Goal: Information Seeking & Learning: Learn about a topic

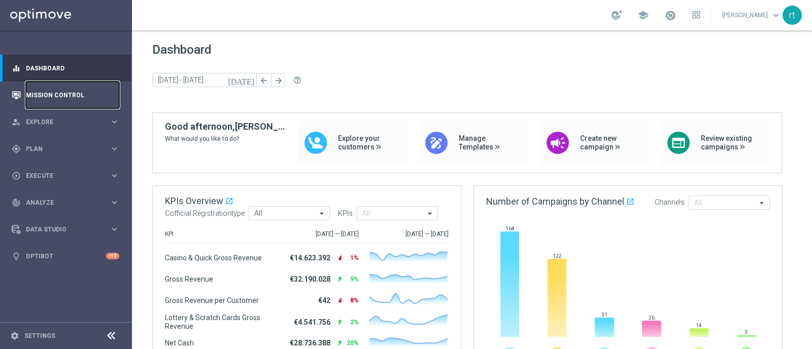
click at [46, 97] on link "Mission Control" at bounding box center [72, 95] width 93 height 27
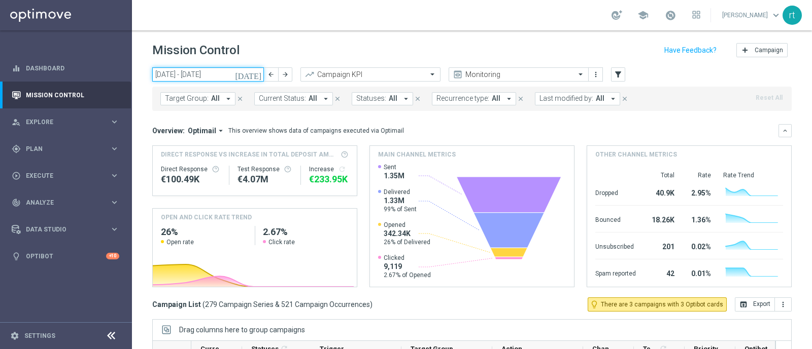
click at [197, 74] on input "01 Sep 2025 - 07 Sep 2025" at bounding box center [208, 74] width 112 height 14
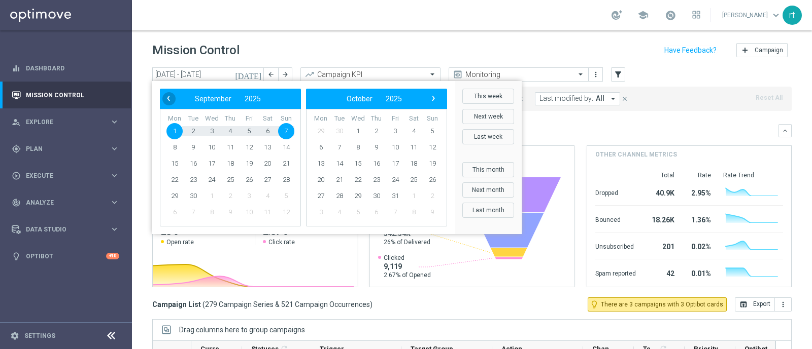
click at [170, 97] on span "‹" at bounding box center [168, 98] width 13 height 13
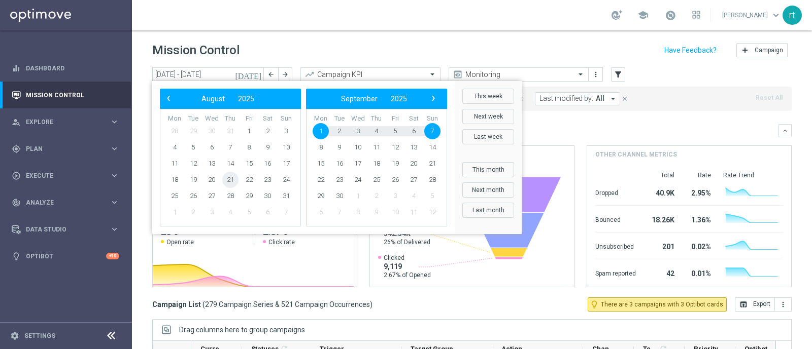
click at [230, 180] on span "21" at bounding box center [230, 180] width 16 height 16
type input "21 Aug 2025 - 21 Aug 2025"
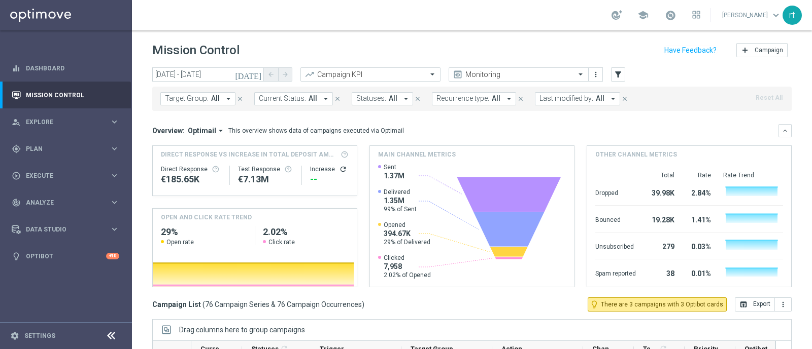
click at [543, 95] on span "Last modified by:" at bounding box center [566, 98] width 54 height 9
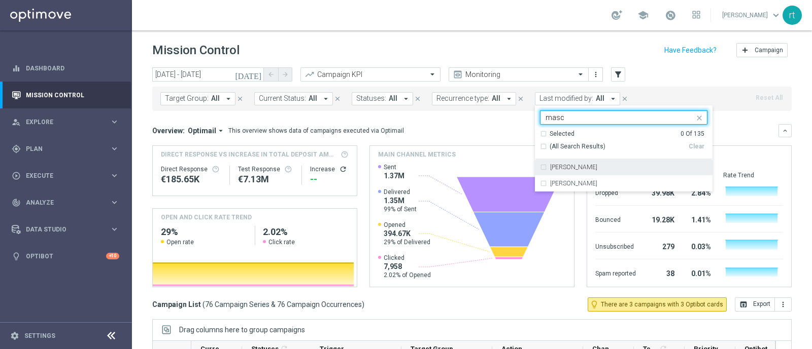
click at [554, 165] on label "Cecilia Mascelli" at bounding box center [573, 167] width 47 height 6
type input "masc"
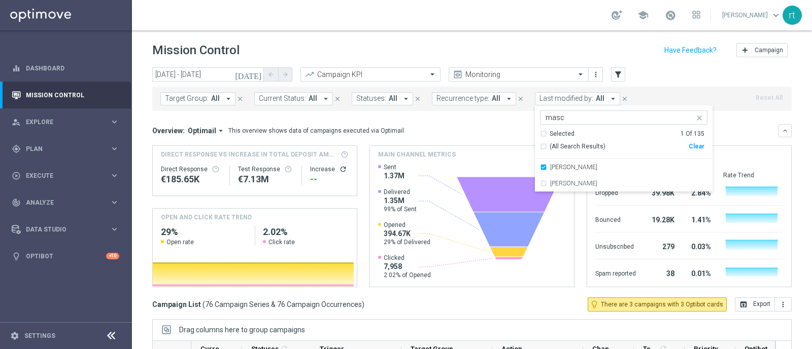
click at [507, 43] on div "Mission Control add Campaign" at bounding box center [471, 51] width 639 height 20
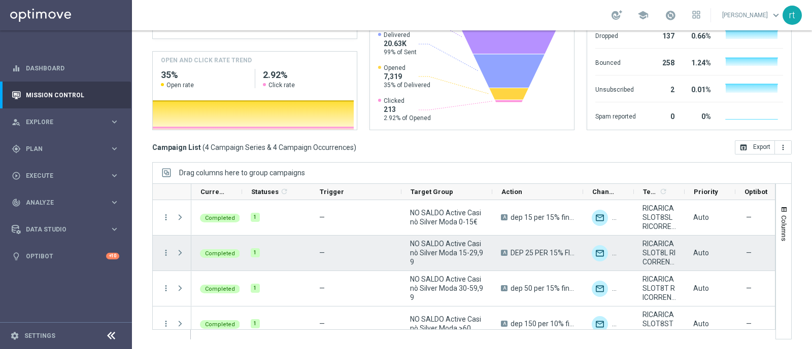
scroll to position [33, 0]
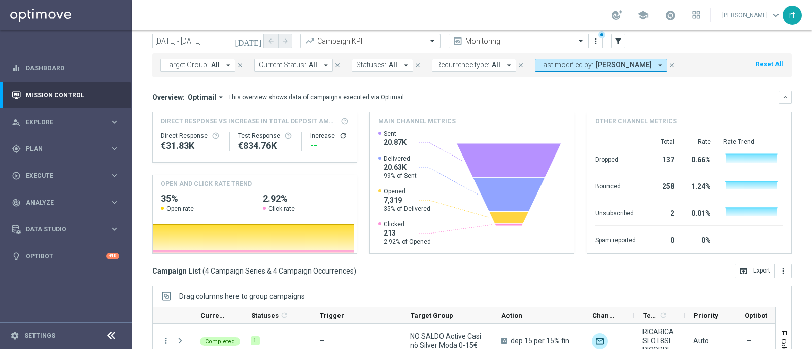
click at [576, 68] on span "Last modified by:" at bounding box center [566, 65] width 54 height 9
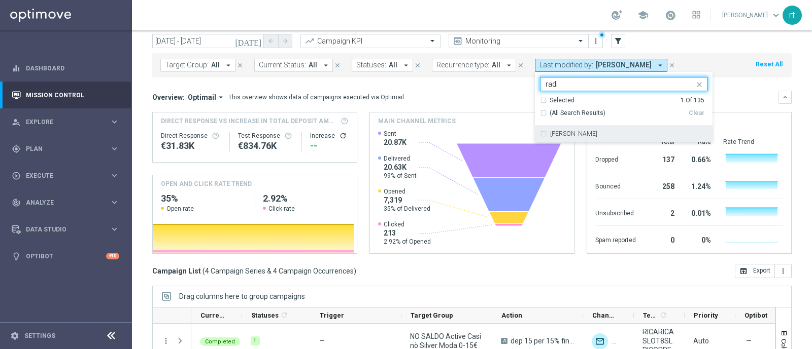
click at [567, 133] on label "radina yordanova" at bounding box center [573, 134] width 47 height 6
type input "radi"
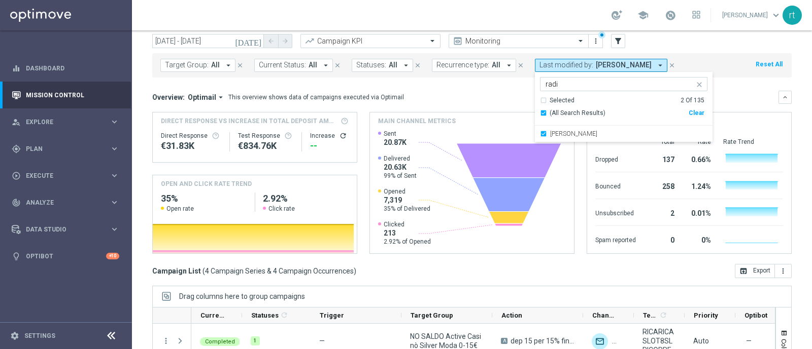
click at [486, 88] on mini-dashboard "Overview: Optimail arrow_drop_down This overview shows data of campaigns execut…" at bounding box center [471, 171] width 639 height 187
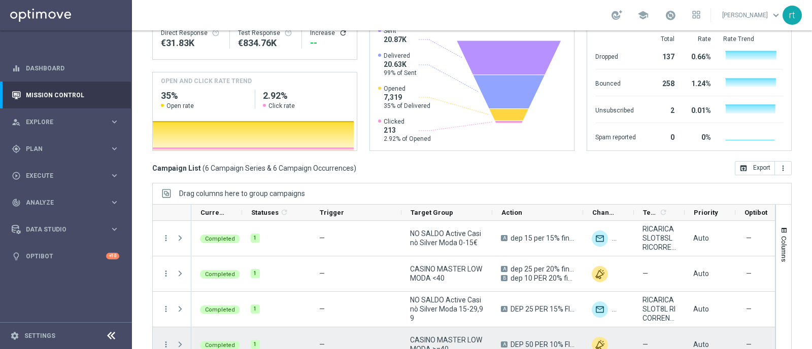
scroll to position [84, 0]
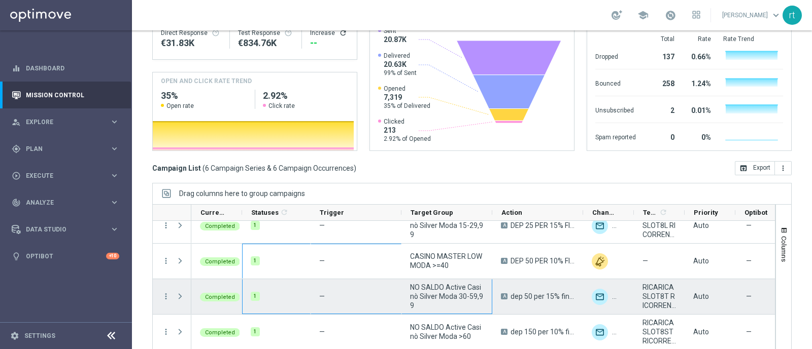
drag, startPoint x: 408, startPoint y: 222, endPoint x: 289, endPoint y: 261, distance: 125.4
click at [289, 261] on div "Completed 1 — NO SALDO Active Casinò Silver Moda 0-15€ A dep 15 per 15% fino a …" at bounding box center [619, 243] width 857 height 213
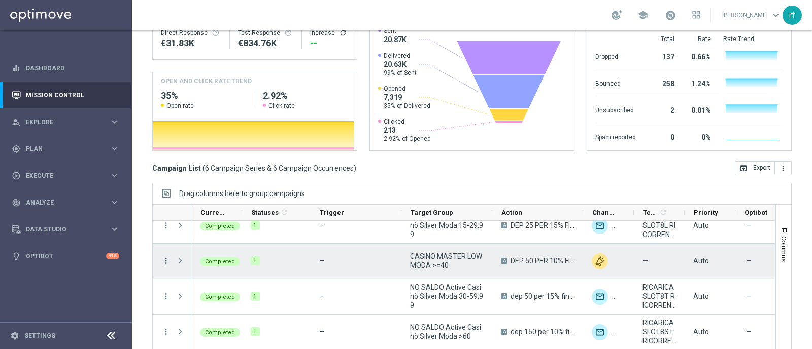
click at [165, 257] on icon "more_vert" at bounding box center [165, 261] width 9 height 9
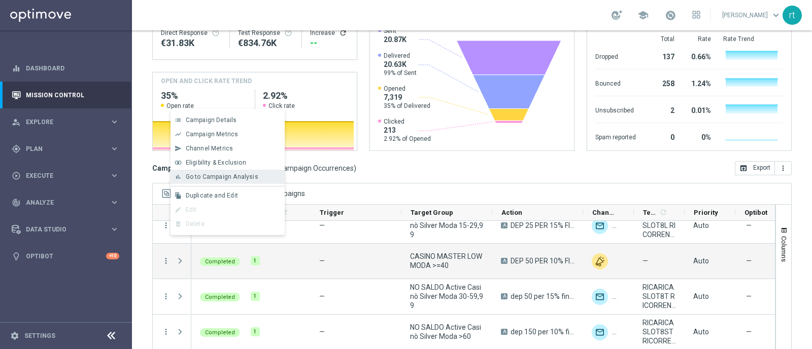
click at [233, 178] on span "Go to Campaign Analysis" at bounding box center [222, 176] width 73 height 7
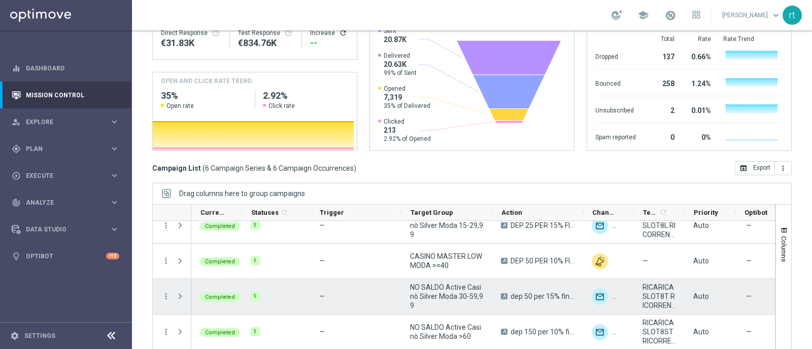
scroll to position [0, 0]
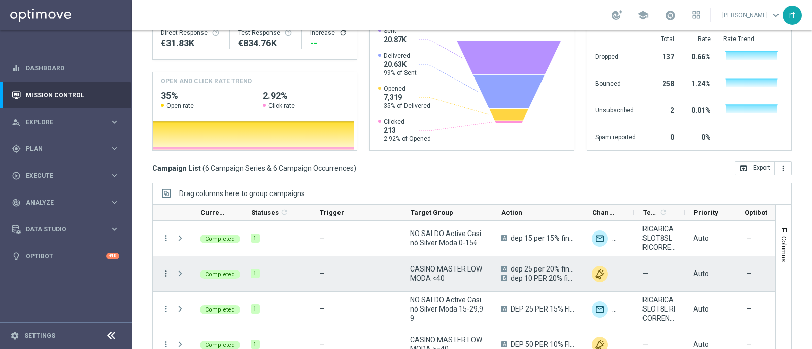
click at [165, 269] on icon "more_vert" at bounding box center [165, 273] width 9 height 9
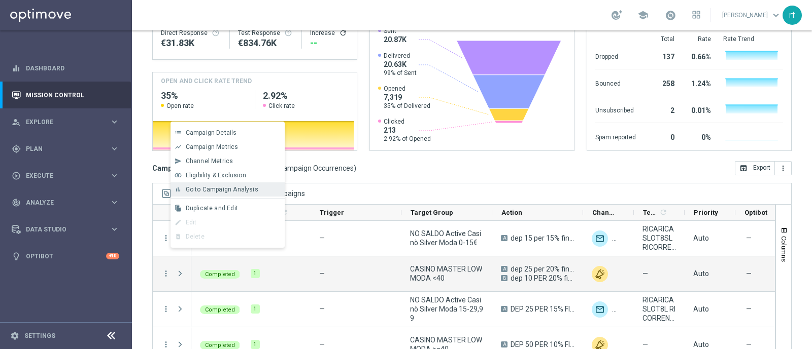
click at [223, 194] on div "bar_chart Go to Campaign Analysis" at bounding box center [227, 190] width 114 height 14
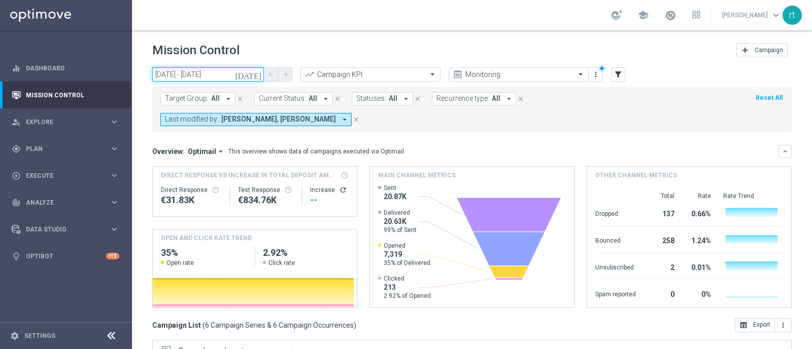
click at [198, 75] on input "21 Aug 2025 - 21 Aug 2025" at bounding box center [208, 74] width 112 height 14
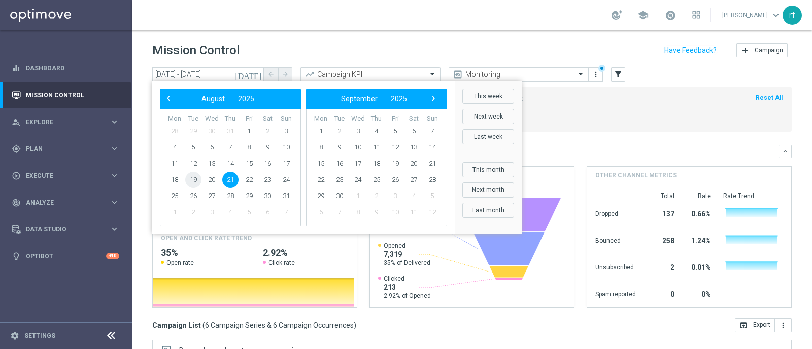
click at [198, 179] on span "19" at bounding box center [193, 180] width 16 height 16
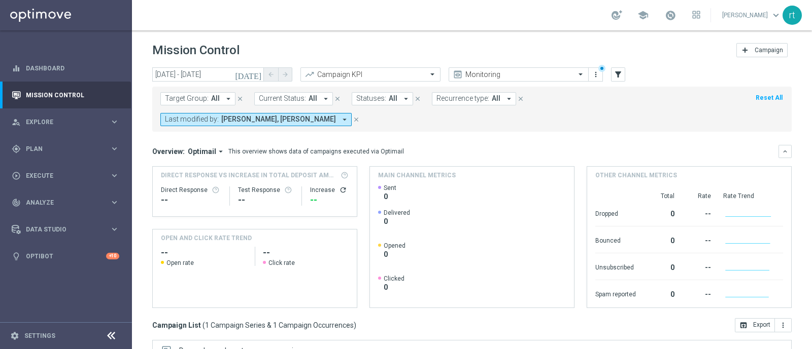
scroll to position [157, 0]
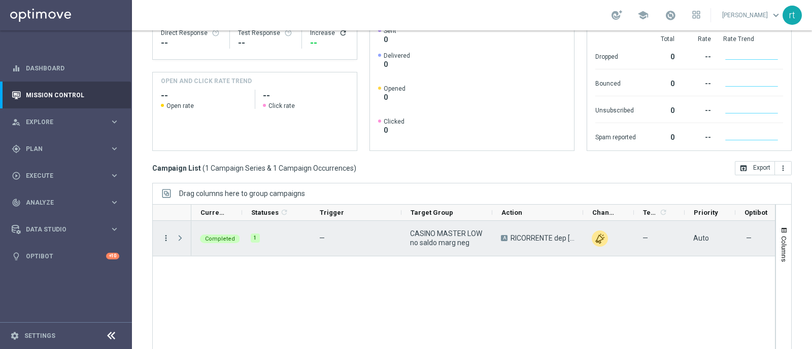
click at [165, 234] on icon "more_vert" at bounding box center [165, 238] width 9 height 9
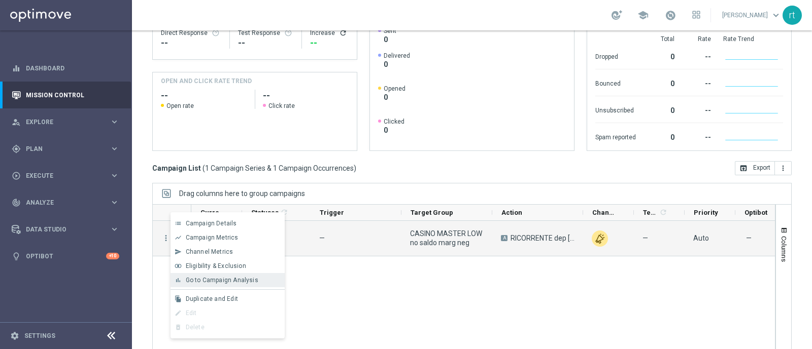
drag, startPoint x: 220, startPoint y: 285, endPoint x: 213, endPoint y: 275, distance: 12.4
click at [213, 275] on div "bar_chart Go to Campaign Analysis" at bounding box center [227, 280] width 114 height 14
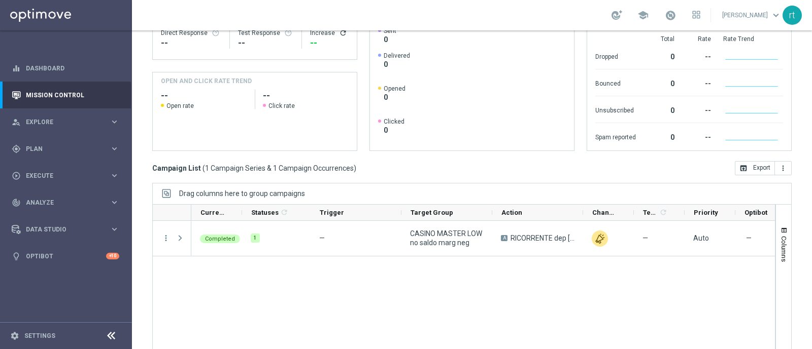
scroll to position [0, 0]
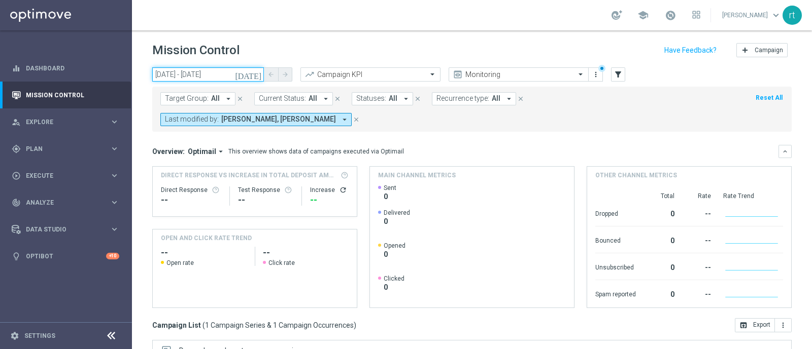
click at [204, 75] on input "19 Aug 2025 - 19 Aug 2025" at bounding box center [208, 74] width 112 height 14
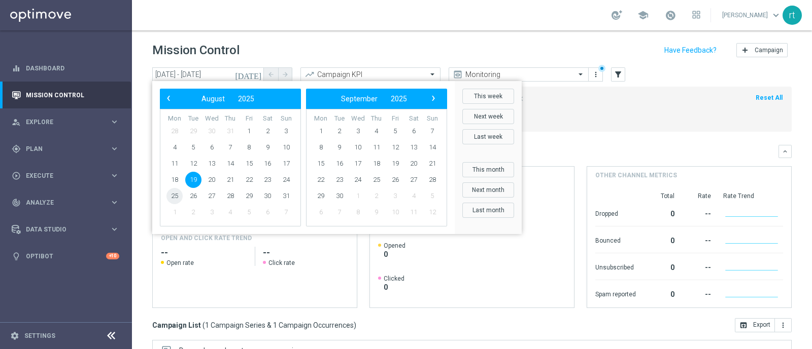
click at [180, 197] on span "25" at bounding box center [174, 196] width 16 height 16
type input "25 Aug 2025 - 25 Aug 2025"
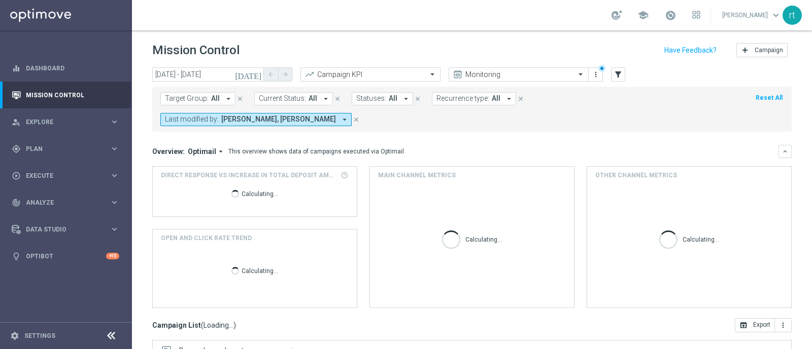
click at [336, 115] on span "Cecilia Mascelli, radina yordanova" at bounding box center [278, 119] width 115 height 9
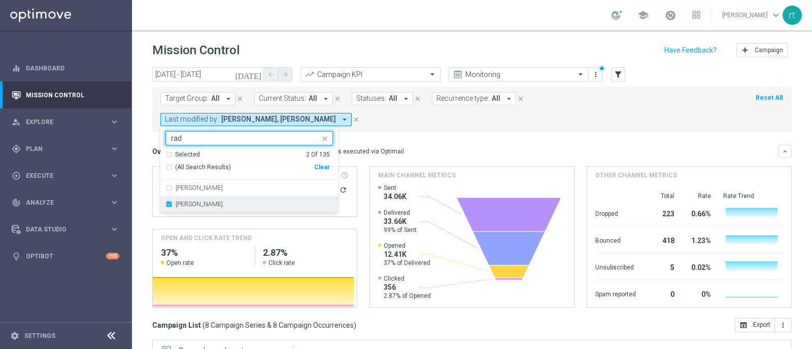
click at [223, 201] on label "radina yordanova" at bounding box center [198, 204] width 47 height 6
type input "rad"
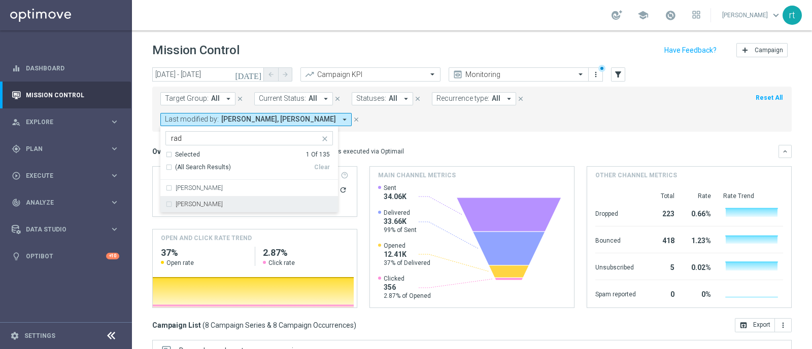
click at [521, 34] on header "Mission Control add Campaign" at bounding box center [472, 48] width 680 height 37
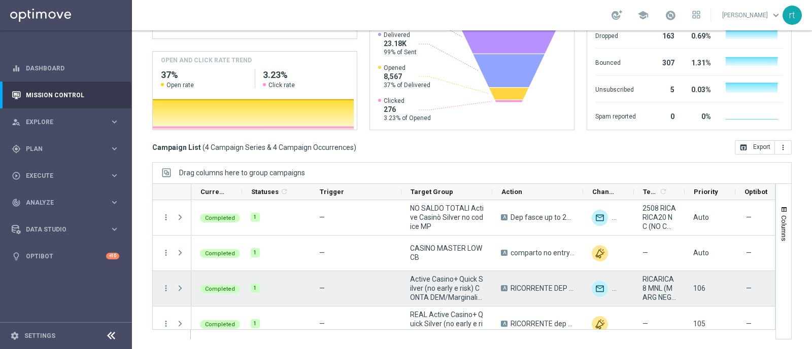
scroll to position [12, 0]
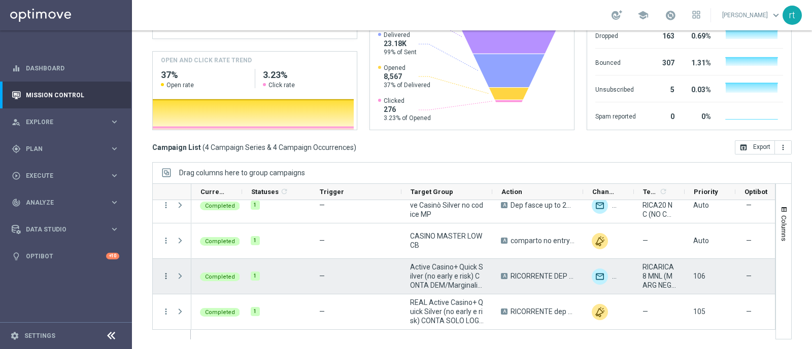
click at [162, 275] on icon "more_vert" at bounding box center [165, 276] width 9 height 9
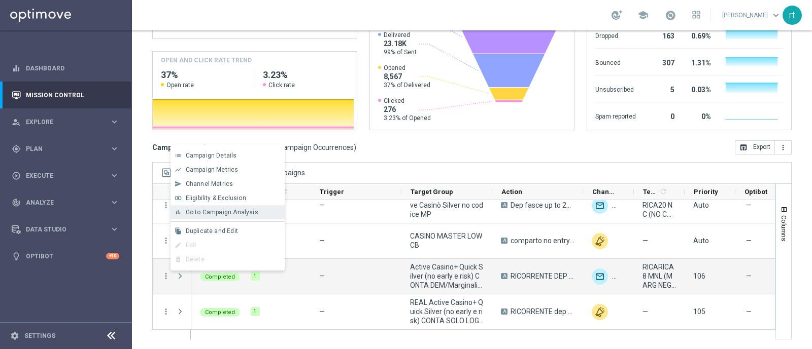
click at [227, 213] on span "Go to Campaign Analysis" at bounding box center [222, 212] width 73 height 7
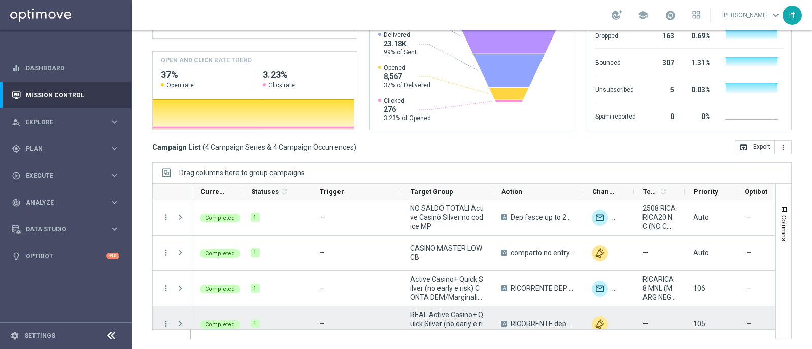
scroll to position [0, 0]
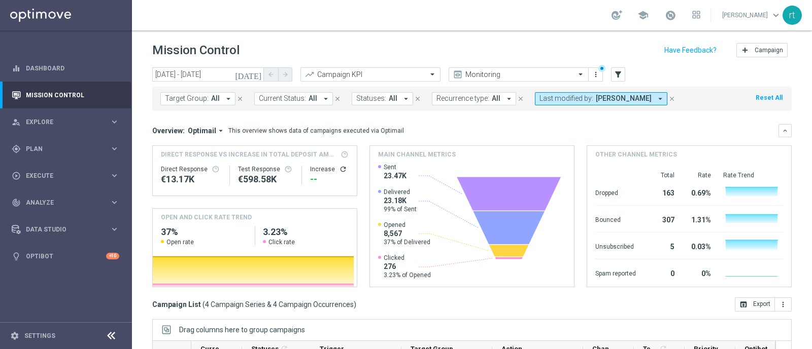
click at [565, 100] on span "Last modified by:" at bounding box center [566, 98] width 54 height 9
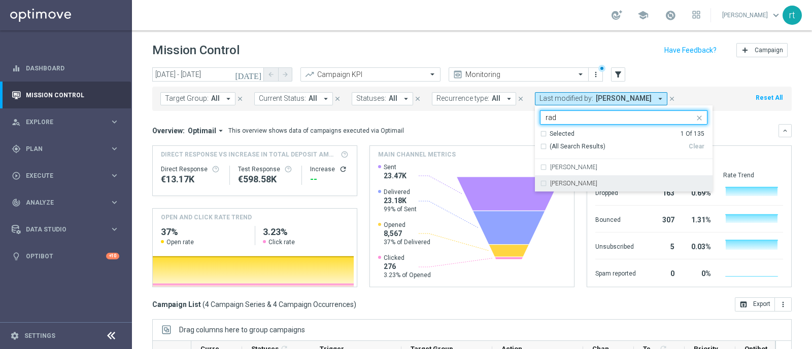
click at [558, 182] on label "radina yordanova" at bounding box center [573, 184] width 47 height 6
type input "rad"
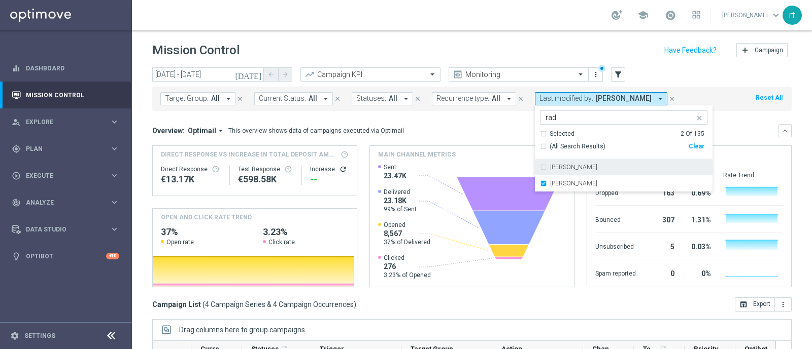
click at [474, 121] on mini-dashboard "Overview: Optimail arrow_drop_down This overview shows data of campaigns execut…" at bounding box center [471, 204] width 639 height 187
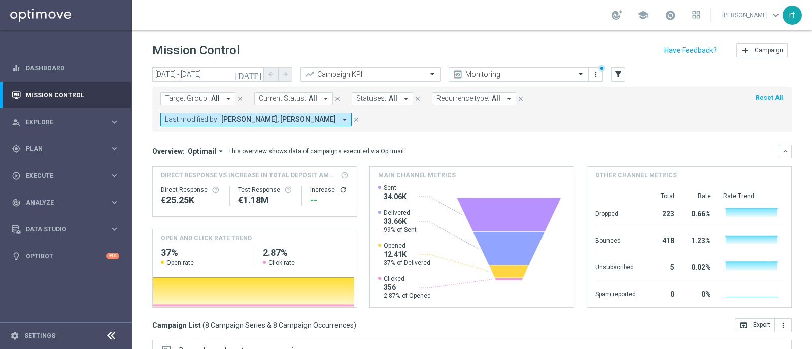
click at [336, 115] on span "Cecilia Mascelli, radina yordanova" at bounding box center [278, 119] width 115 height 9
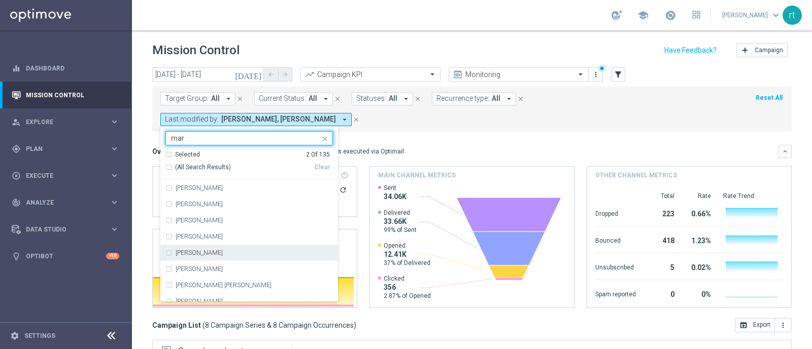
click at [223, 250] on label "marco Maccarrone" at bounding box center [198, 253] width 47 height 6
type input "mar"
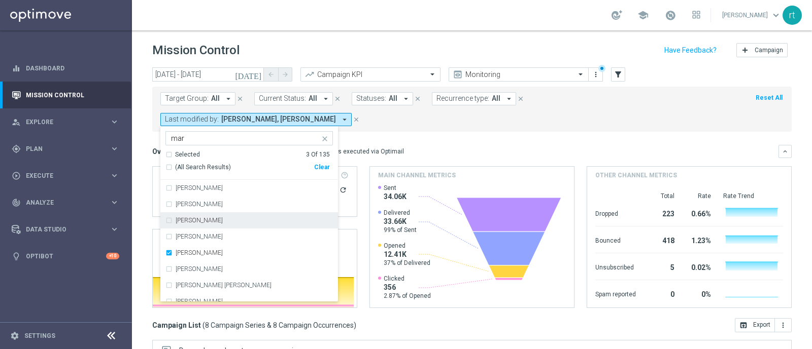
click at [491, 147] on div "Overview: Optimail arrow_drop_down This overview shows data of campaigns execut…" at bounding box center [465, 151] width 626 height 9
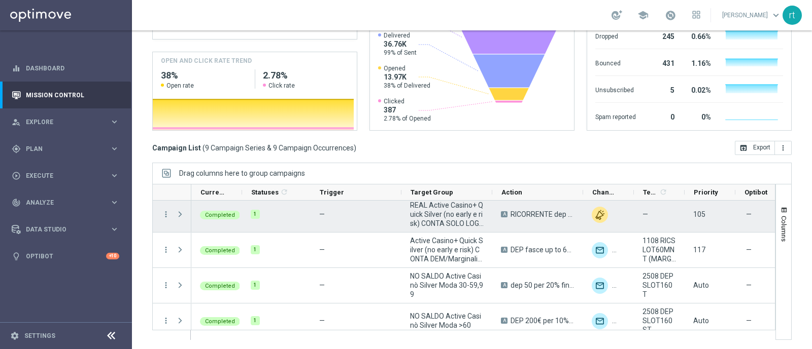
scroll to position [183, 0]
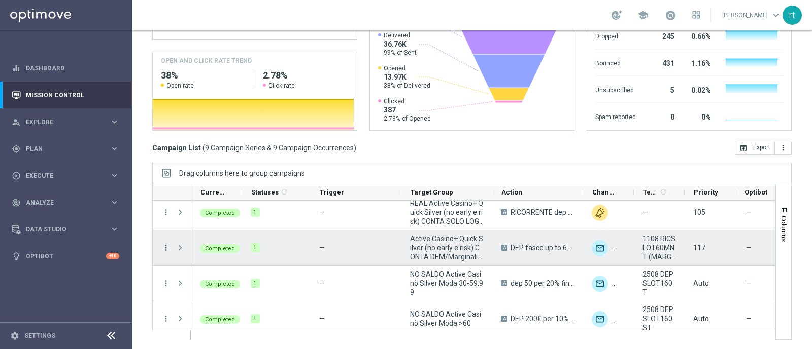
click at [165, 248] on icon "more_vert" at bounding box center [165, 247] width 9 height 9
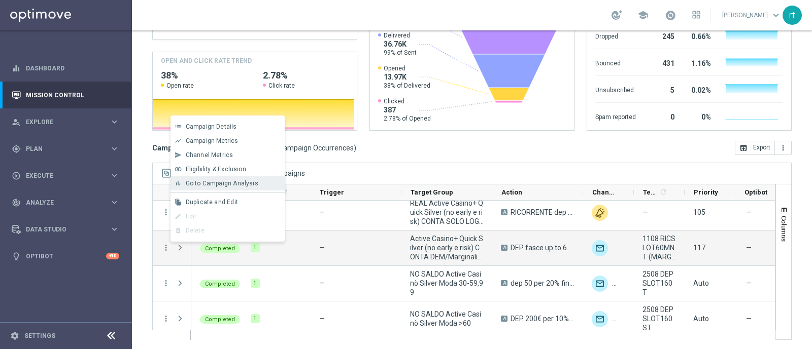
click at [248, 184] on span "Go to Campaign Analysis" at bounding box center [222, 183] width 73 height 7
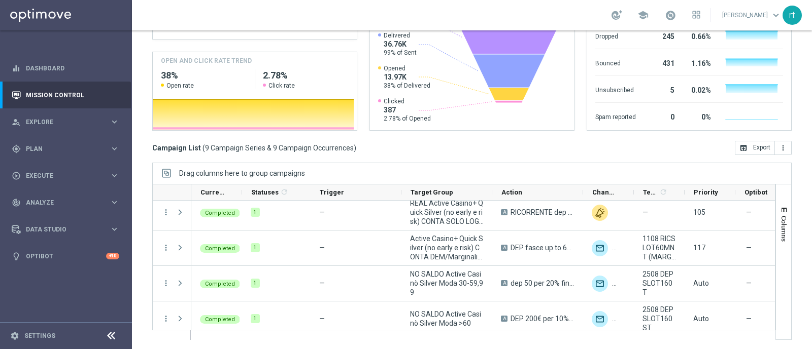
scroll to position [0, 0]
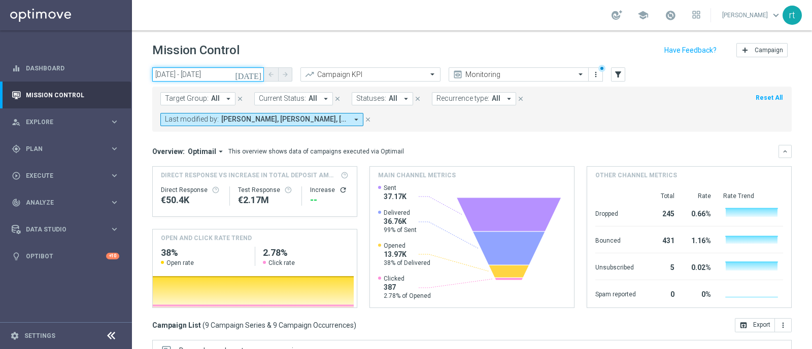
click at [216, 75] on input "25 Aug 2025 - 25 Aug 2025" at bounding box center [208, 74] width 112 height 14
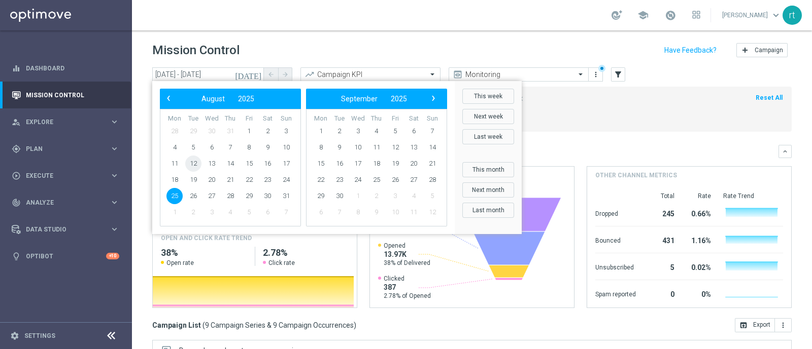
click at [193, 162] on span "12" at bounding box center [193, 164] width 16 height 16
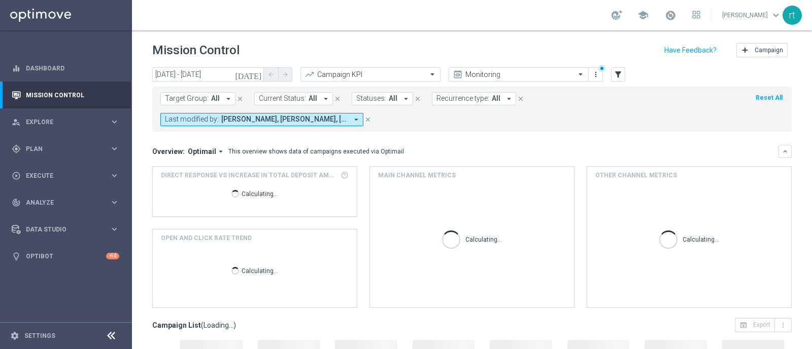
click at [315, 123] on span "Cecilia Mascelli, marco Maccarrone, radina yordanova" at bounding box center [284, 119] width 126 height 9
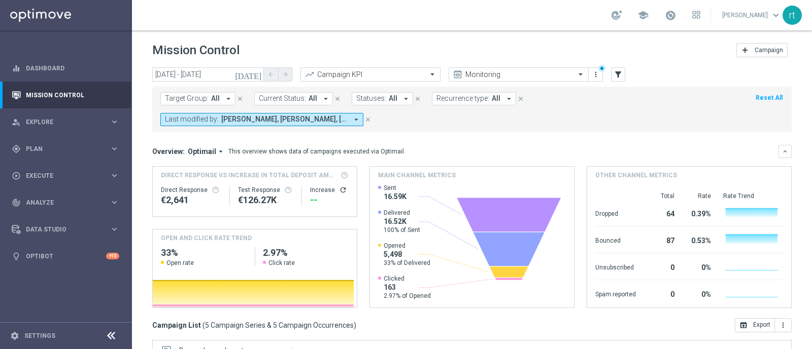
scroll to position [178, 0]
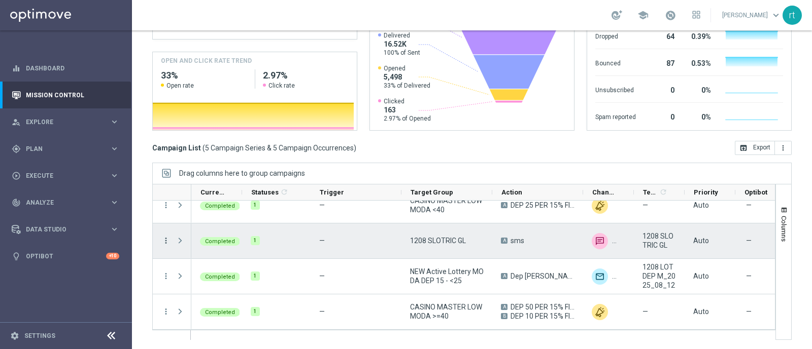
click at [167, 242] on icon "more_vert" at bounding box center [165, 240] width 9 height 9
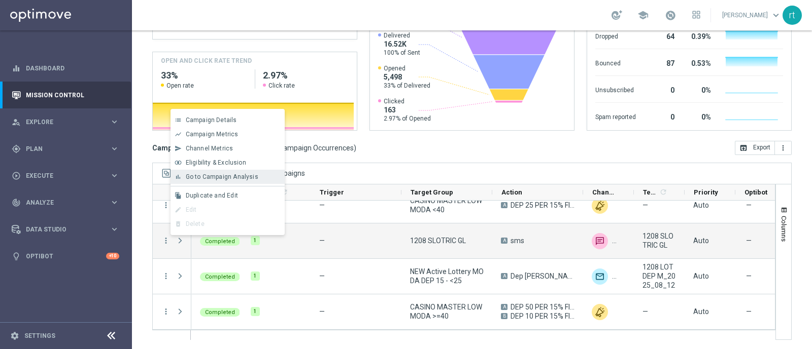
click at [238, 180] on span "Go to Campaign Analysis" at bounding box center [222, 176] width 73 height 7
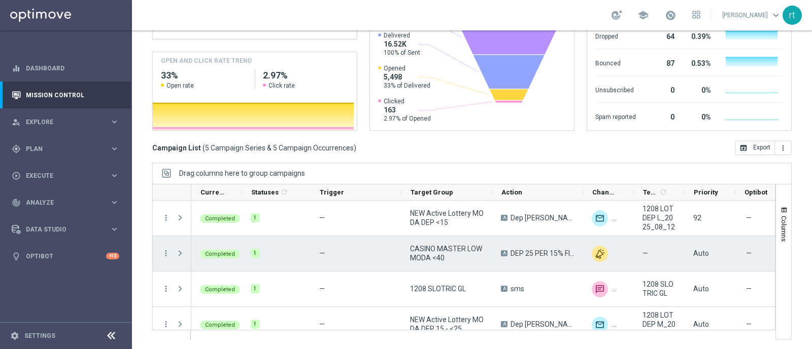
scroll to position [0, 0]
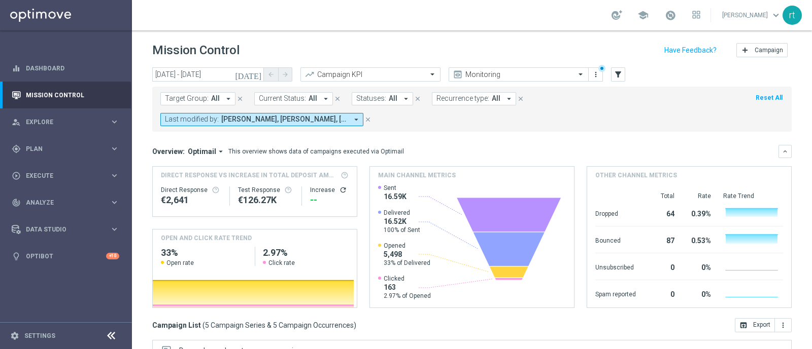
click at [271, 119] on span "Cecilia Mascelli, marco Maccarrone, radina yordanova" at bounding box center [284, 119] width 126 height 9
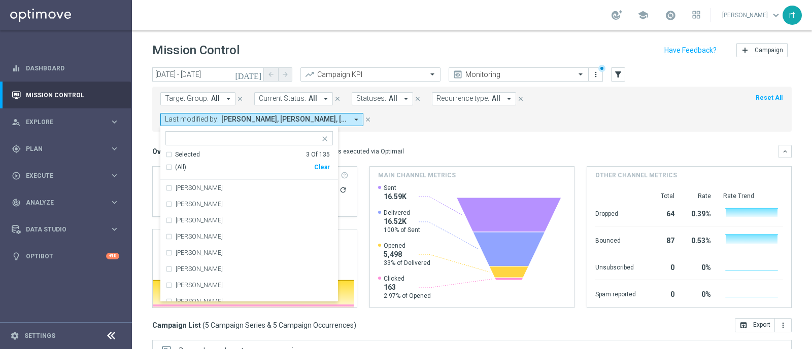
click at [410, 123] on form "Target Group: All arrow_drop_down close Current Status: All arrow_drop_down clo…" at bounding box center [449, 109] width 578 height 34
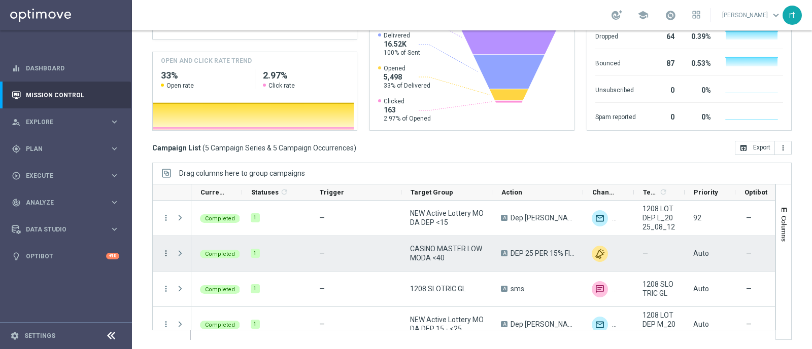
click at [168, 253] on icon "more_vert" at bounding box center [165, 253] width 9 height 9
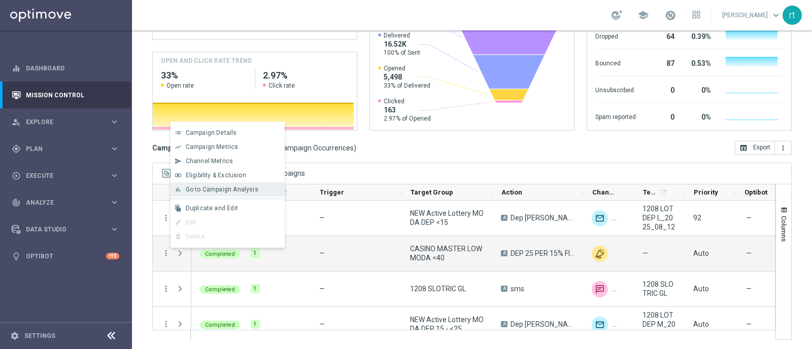
click at [243, 192] on span "Go to Campaign Analysis" at bounding box center [222, 189] width 73 height 7
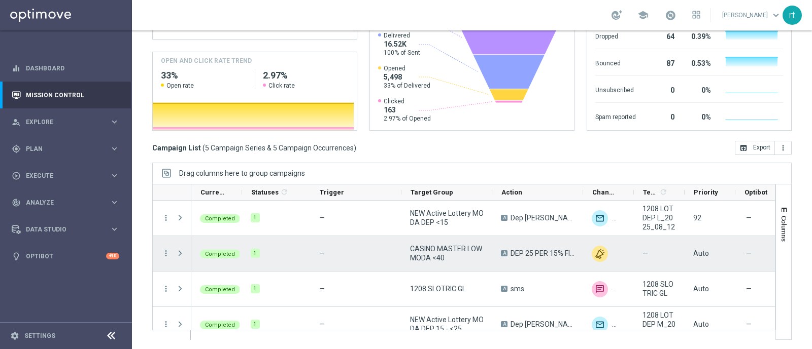
scroll to position [48, 0]
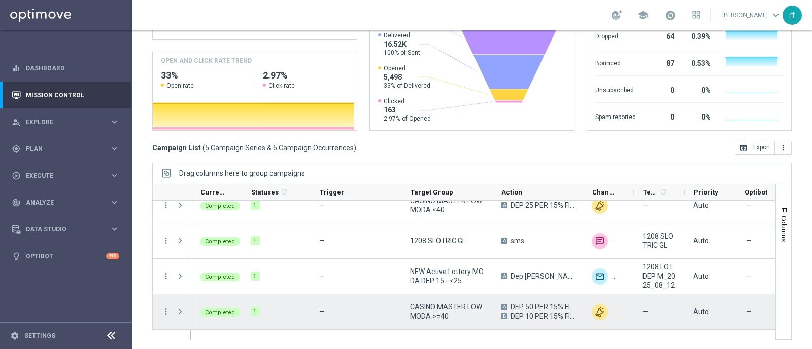
click at [162, 305] on div "more_vert" at bounding box center [162, 312] width 18 height 35
click at [165, 309] on icon "more_vert" at bounding box center [165, 311] width 9 height 9
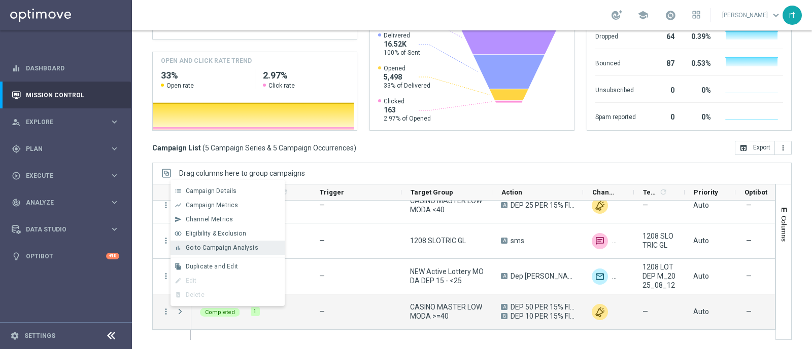
click at [233, 253] on div "bar_chart Go to Campaign Analysis" at bounding box center [227, 248] width 114 height 14
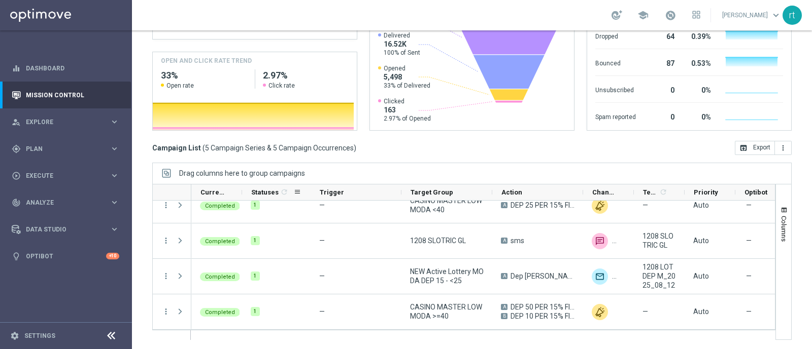
scroll to position [0, 0]
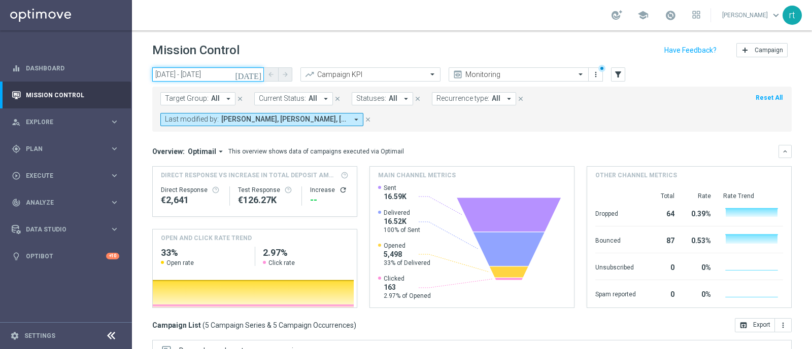
click at [209, 75] on input "12 Aug 2025 - 12 Aug 2025" at bounding box center [208, 74] width 112 height 14
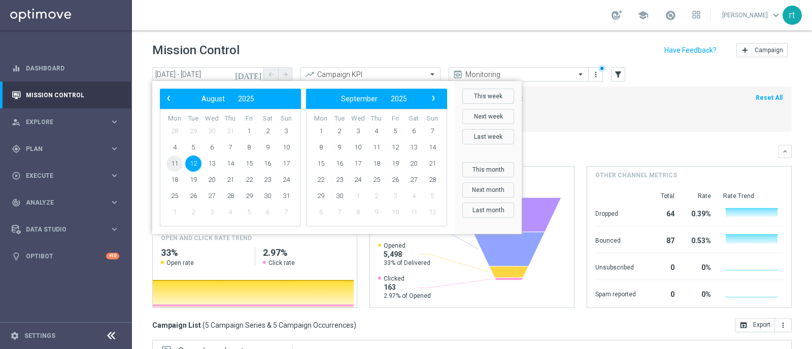
click at [176, 163] on span "11" at bounding box center [174, 164] width 16 height 16
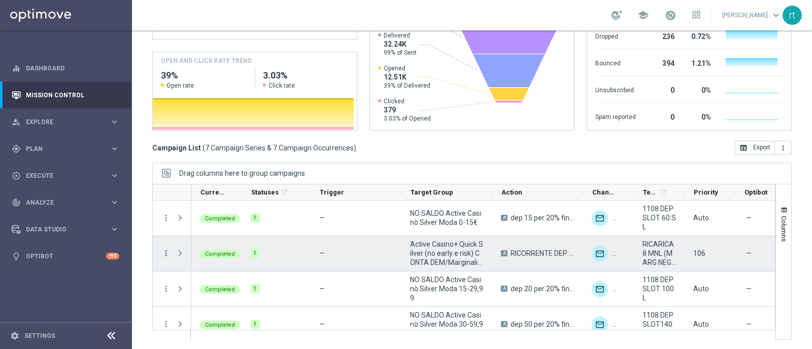
click at [166, 252] on icon "more_vert" at bounding box center [165, 253] width 9 height 9
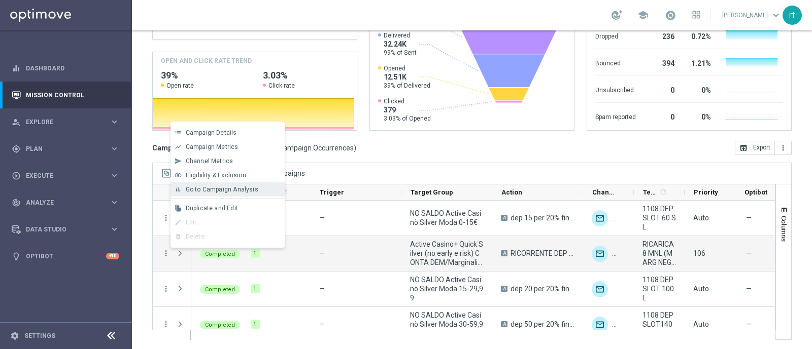
click at [238, 190] on span "Go to Campaign Analysis" at bounding box center [222, 189] width 73 height 7
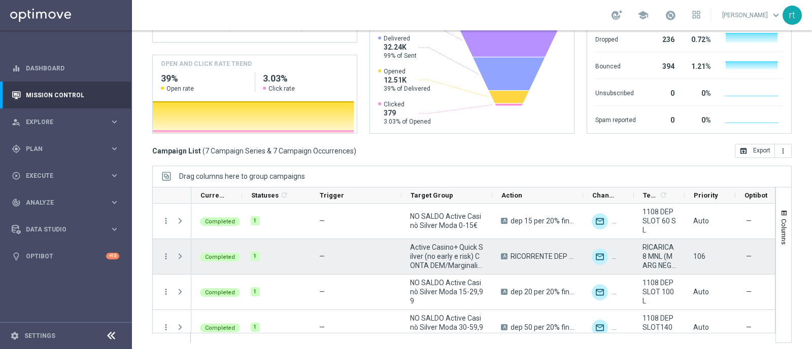
scroll to position [119, 0]
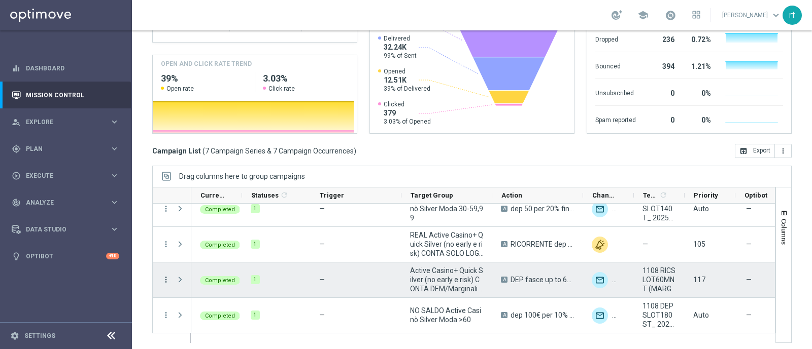
click at [167, 279] on icon "more_vert" at bounding box center [165, 279] width 9 height 9
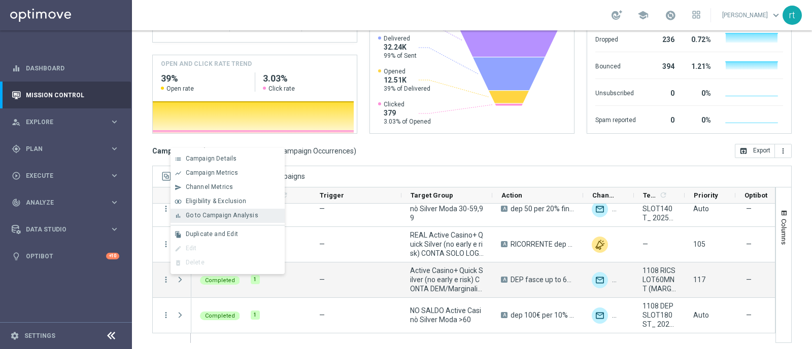
click at [231, 221] on div "bar_chart Go to Campaign Analysis" at bounding box center [227, 216] width 114 height 14
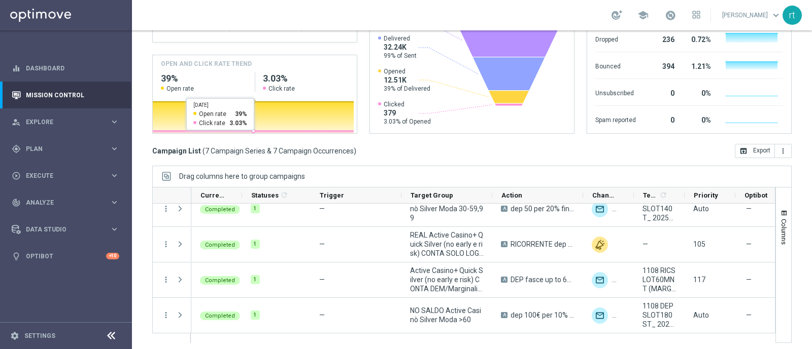
scroll to position [0, 0]
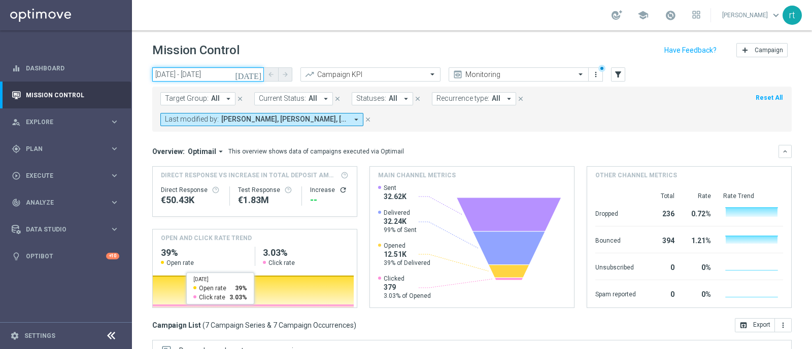
click at [205, 78] on input "11 Aug 2025 - 11 Aug 2025" at bounding box center [208, 74] width 112 height 14
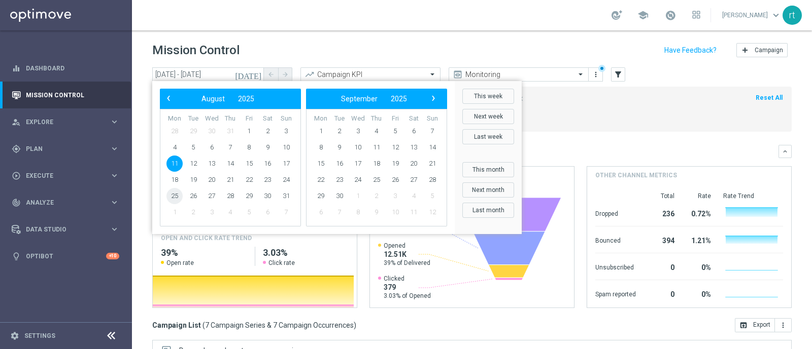
click at [174, 193] on span "25" at bounding box center [174, 196] width 16 height 16
type input "25 Aug 2025 - 25 Aug 2025"
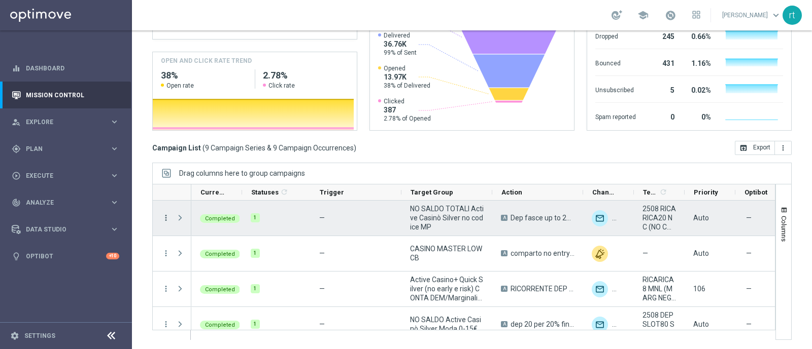
click at [165, 219] on icon "more_vert" at bounding box center [165, 218] width 9 height 9
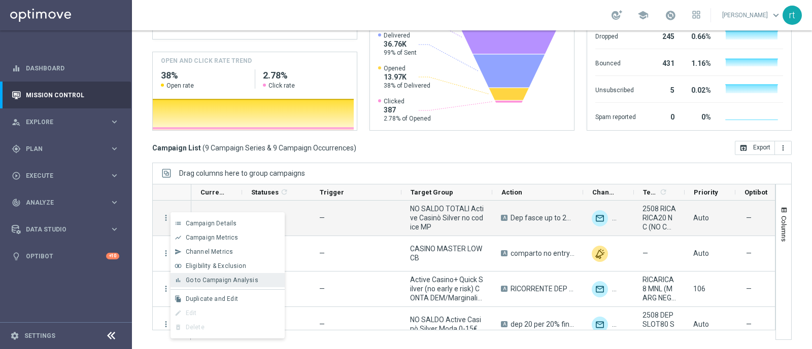
click at [201, 283] on span "Go to Campaign Analysis" at bounding box center [222, 280] width 73 height 7
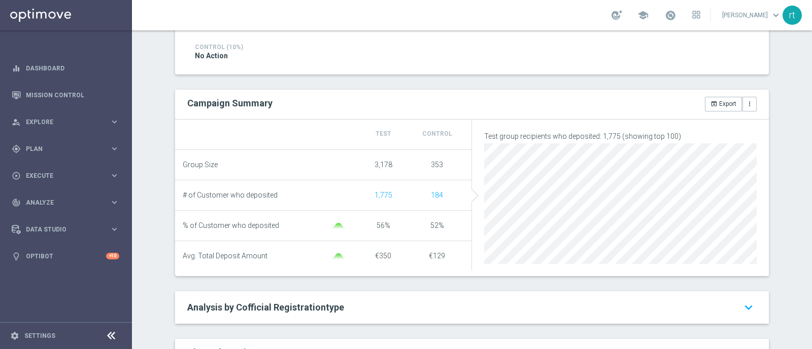
scroll to position [275, 0]
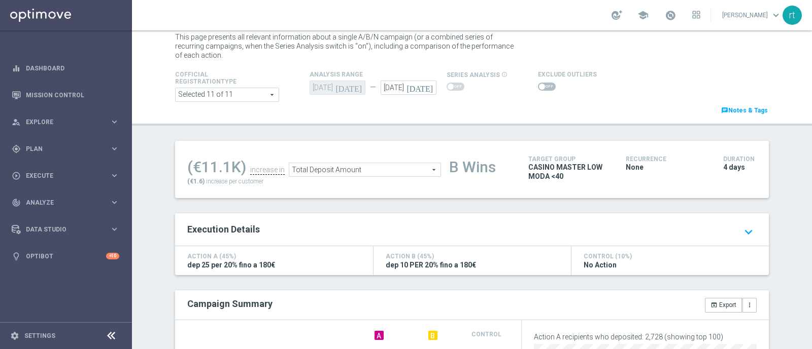
scroll to position [26, 0]
click at [542, 89] on span at bounding box center [547, 87] width 18 height 8
click at [542, 89] on input "checkbox" at bounding box center [547, 87] width 18 height 8
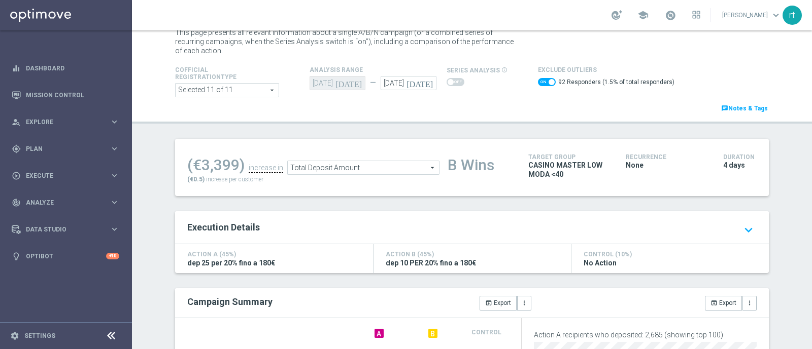
scroll to position [13, 0]
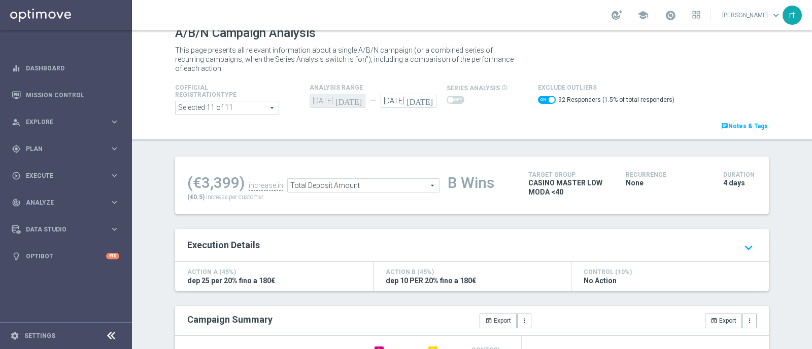
click at [538, 100] on span at bounding box center [547, 100] width 18 height 8
click at [538, 100] on input "checkbox" at bounding box center [547, 100] width 18 height 8
checkbox input "false"
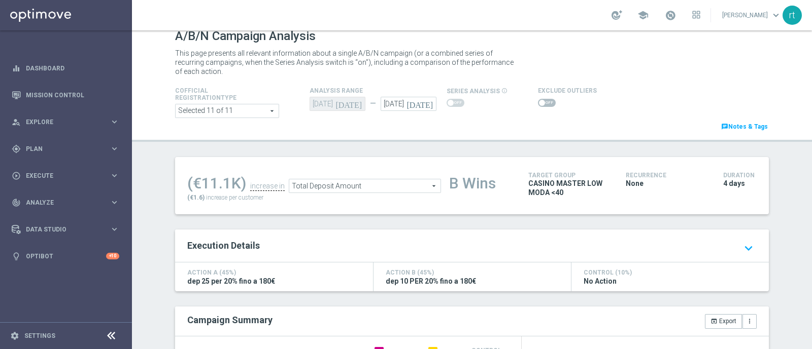
scroll to position [10, 0]
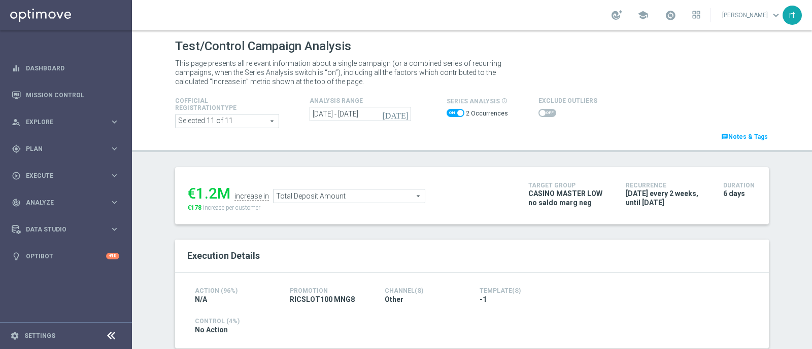
click at [446, 116] on span at bounding box center [455, 113] width 18 height 8
click at [446, 116] on input "checkbox" at bounding box center [455, 113] width 18 height 8
checkbox input "false"
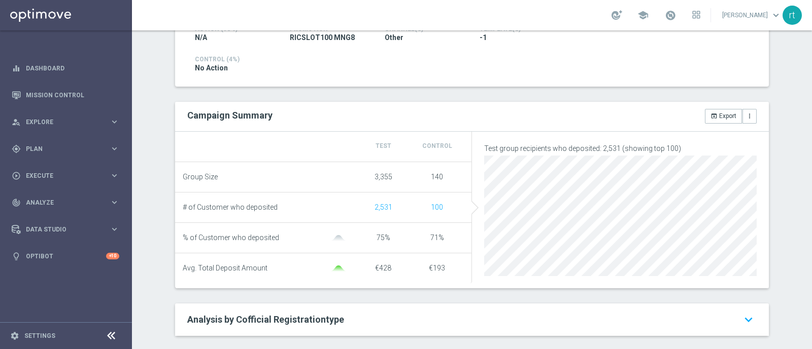
scroll to position [263, 0]
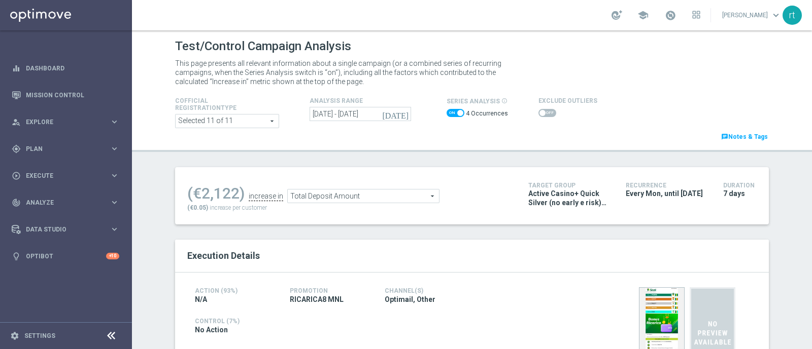
click at [450, 115] on span at bounding box center [455, 113] width 18 height 8
click at [450, 115] on input "checkbox" at bounding box center [455, 113] width 18 height 8
checkbox input "false"
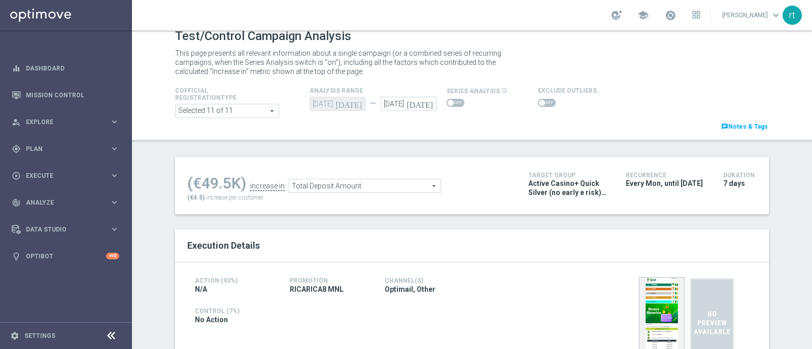
scroll to position [228, 0]
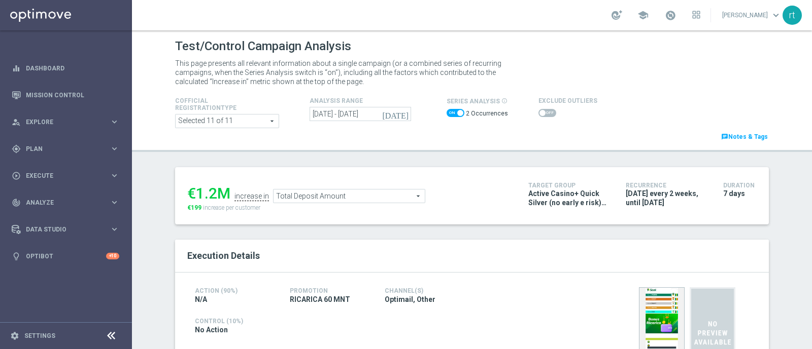
click at [446, 115] on span at bounding box center [455, 113] width 18 height 8
click at [446, 115] on input "checkbox" at bounding box center [455, 113] width 18 height 8
checkbox input "false"
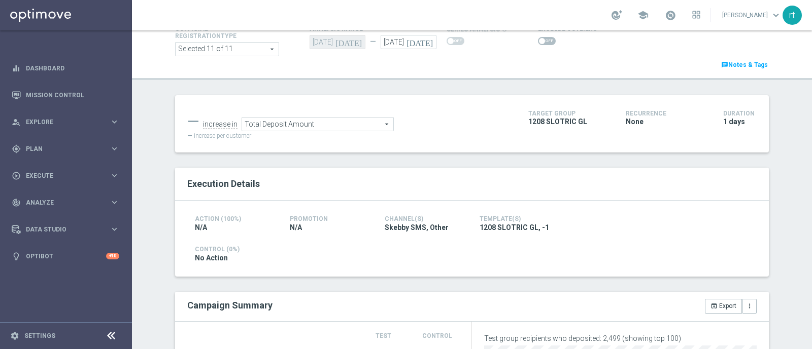
scroll to position [63, 0]
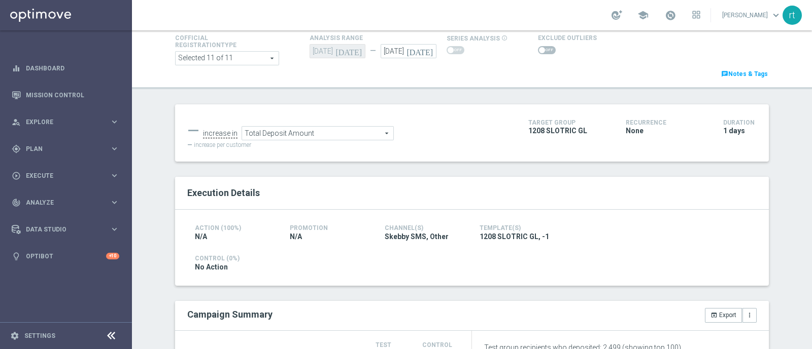
click at [421, 52] on icon "[DATE]" at bounding box center [421, 49] width 30 height 11
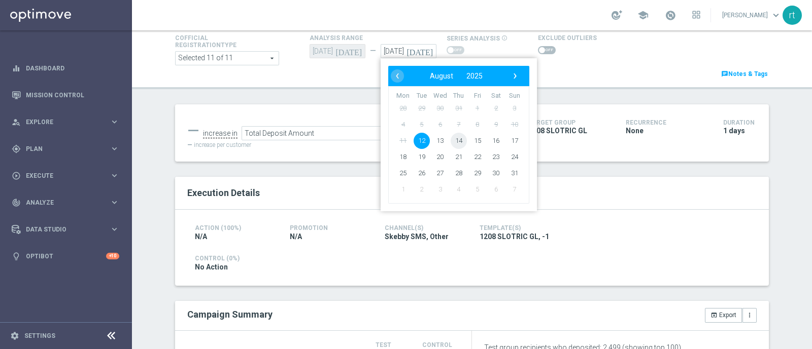
click at [451, 140] on span "14" at bounding box center [458, 141] width 16 height 16
type input "[DATE]"
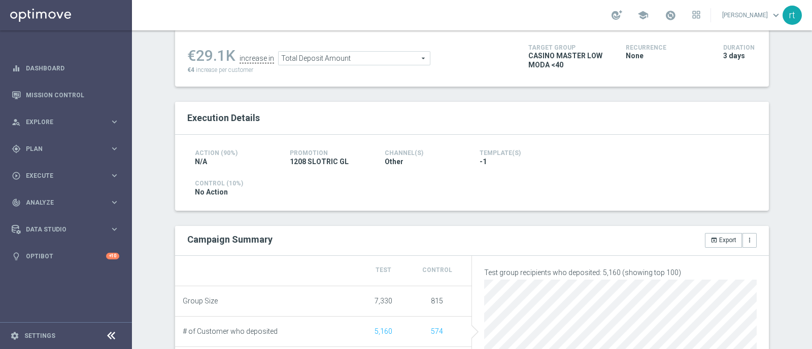
scroll to position [136, 0]
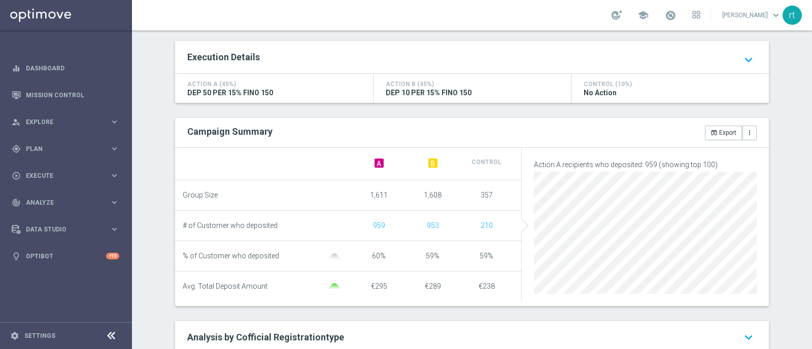
scroll to position [200, 0]
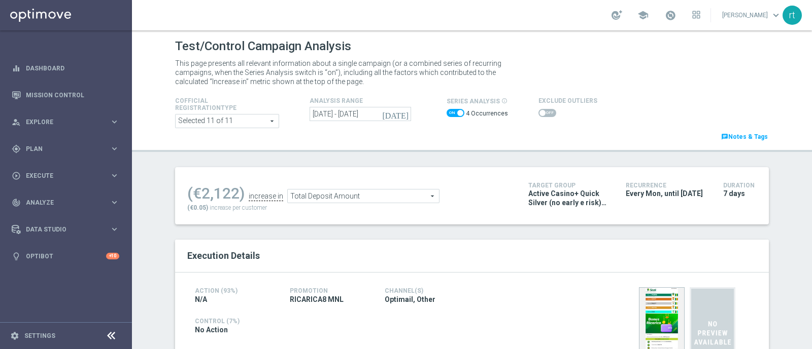
click at [446, 115] on span at bounding box center [455, 113] width 18 height 8
click at [446, 115] on input "checkbox" at bounding box center [455, 113] width 18 height 8
click at [446, 110] on input "checkbox" at bounding box center [455, 113] width 18 height 8
checkbox input "true"
click at [368, 116] on input "04 Aug 2025 - 25 Aug 2025" at bounding box center [359, 114] width 101 height 14
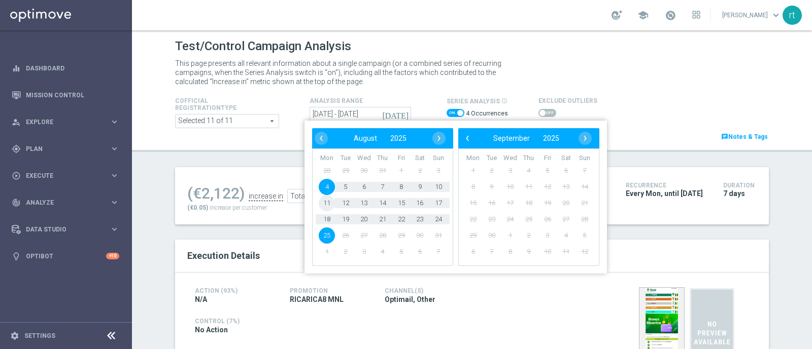
click at [329, 205] on span "11" at bounding box center [327, 203] width 16 height 16
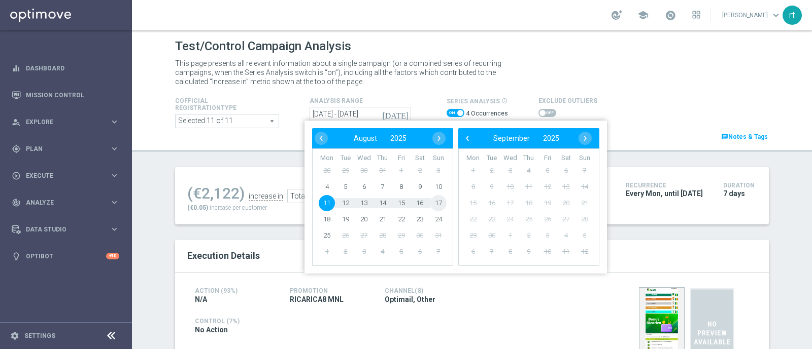
click at [440, 201] on span "17" at bounding box center [438, 203] width 16 height 16
type input "11 Aug 2025 - 17 Aug 2025"
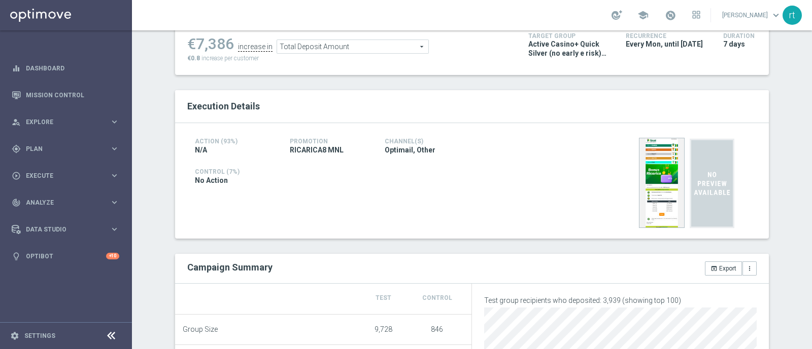
scroll to position [277, 0]
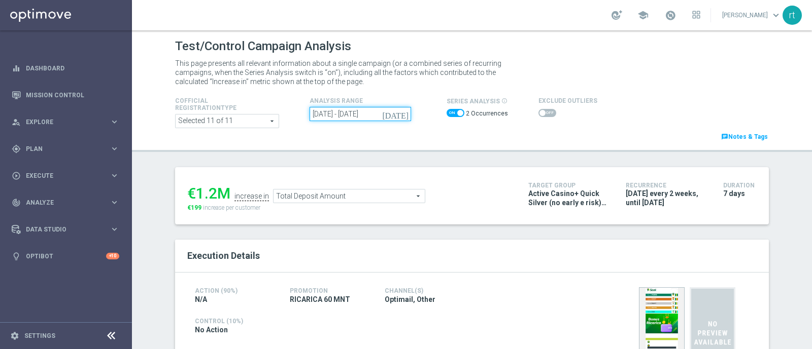
click at [350, 118] on input "11 Aug 2025 - 25 Aug 2025" at bounding box center [359, 114] width 101 height 14
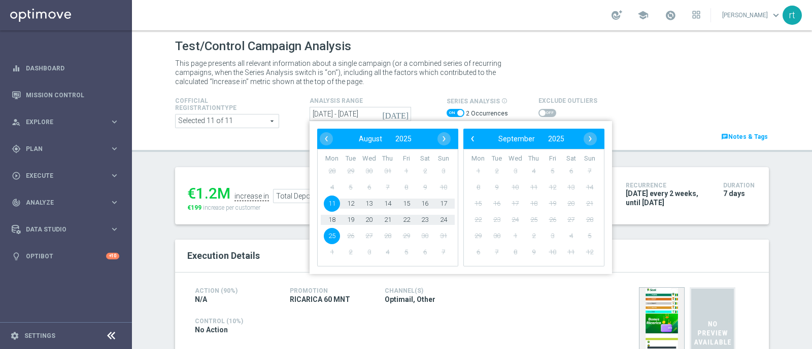
click at [326, 204] on span "11" at bounding box center [332, 204] width 16 height 16
click at [435, 202] on span "17" at bounding box center [443, 204] width 16 height 16
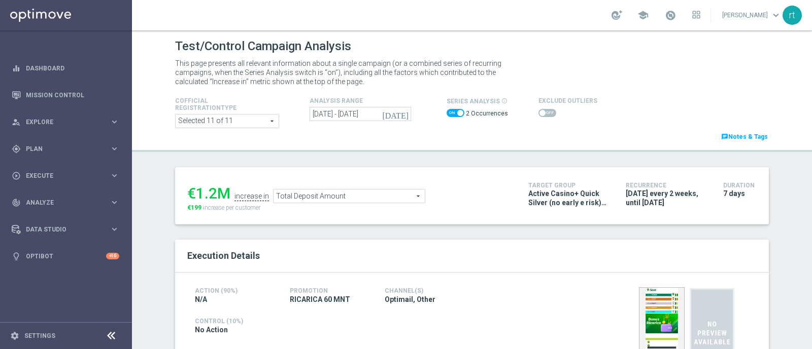
type input "11 Aug 2025 - 17 Aug 2025"
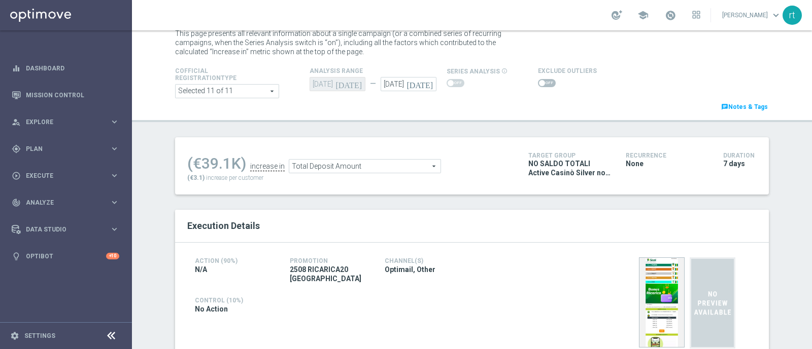
scroll to position [30, 0]
click at [543, 86] on span at bounding box center [547, 83] width 18 height 8
click at [543, 86] on input "checkbox" at bounding box center [547, 83] width 18 height 8
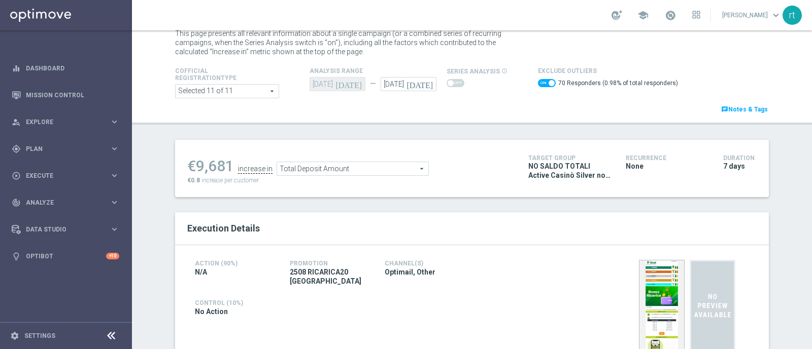
click at [539, 82] on span at bounding box center [547, 83] width 18 height 8
click at [539, 82] on input "checkbox" at bounding box center [547, 83] width 18 height 8
checkbox input "false"
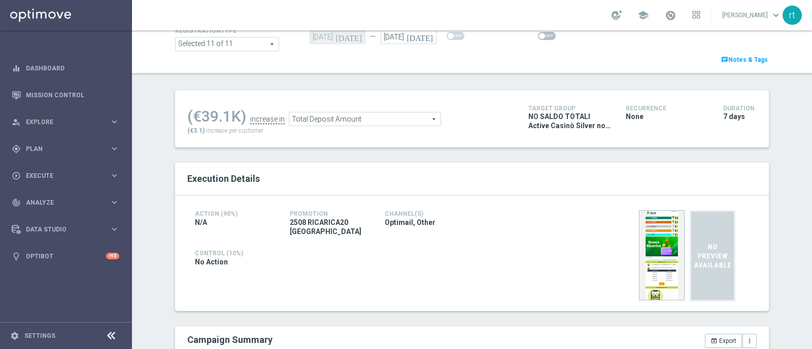
scroll to position [77, 0]
click at [325, 113] on span "Total Deposit Amount" at bounding box center [364, 119] width 151 height 13
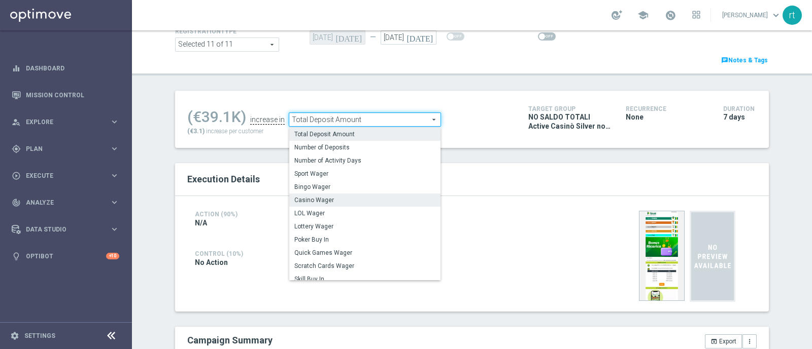
click at [325, 200] on span "Casino Wager" at bounding box center [364, 200] width 141 height 8
type input "Casino Wager"
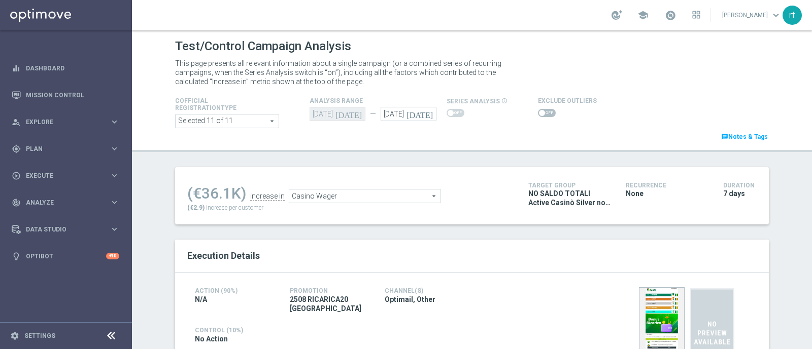
click at [539, 108] on div at bounding box center [567, 113] width 59 height 12
click at [538, 114] on span at bounding box center [547, 113] width 18 height 8
click at [538, 114] on input "checkbox" at bounding box center [547, 113] width 18 height 8
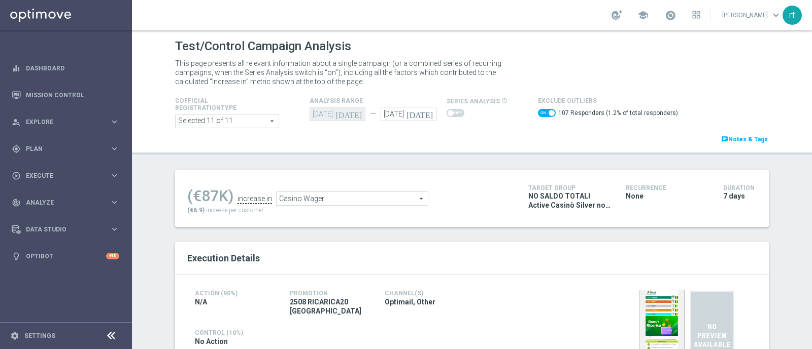
click at [538, 112] on span at bounding box center [547, 113] width 18 height 8
click at [538, 112] on input "checkbox" at bounding box center [547, 113] width 18 height 8
checkbox input "false"
